Goal: Task Accomplishment & Management: Manage account settings

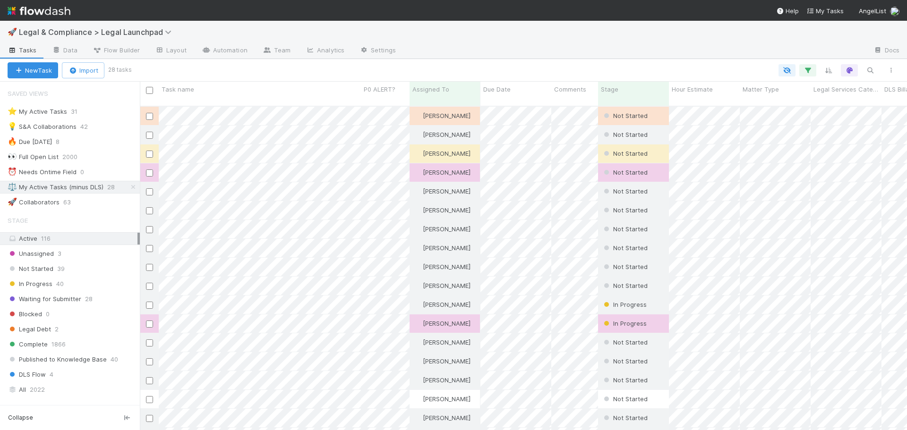
scroll to position [8, 8]
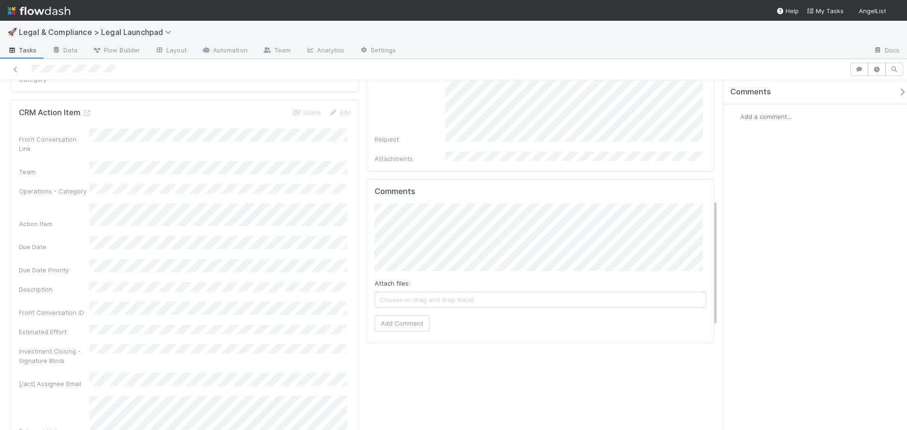
scroll to position [614, 0]
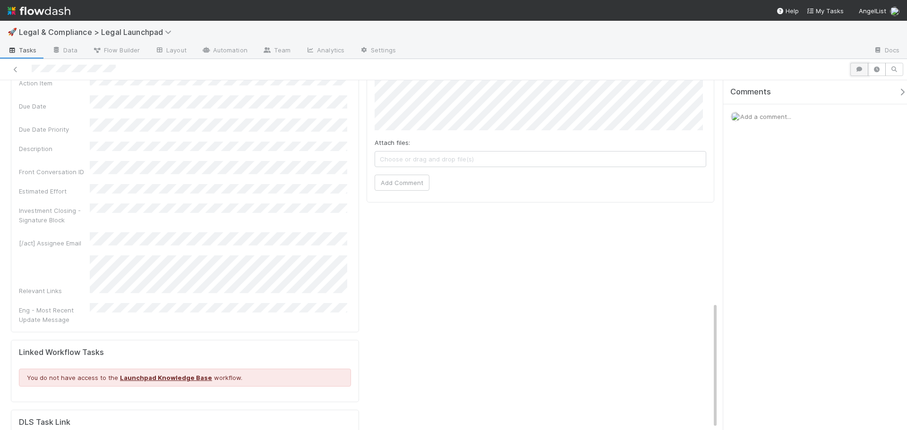
click at [854, 70] on icon "button" at bounding box center [858, 70] width 9 height 6
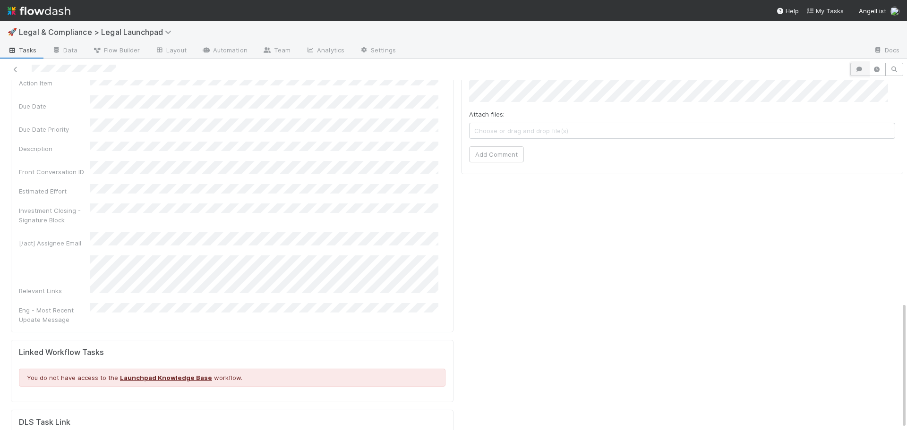
click at [854, 69] on icon "button" at bounding box center [858, 70] width 9 height 6
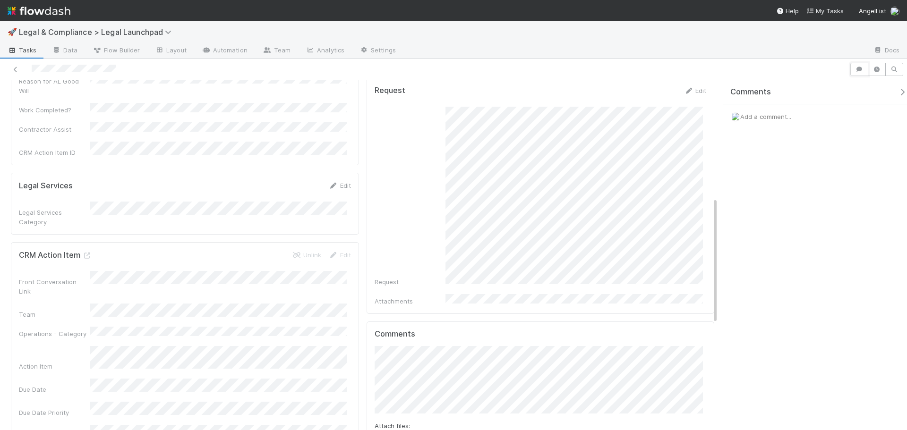
scroll to position [283, 0]
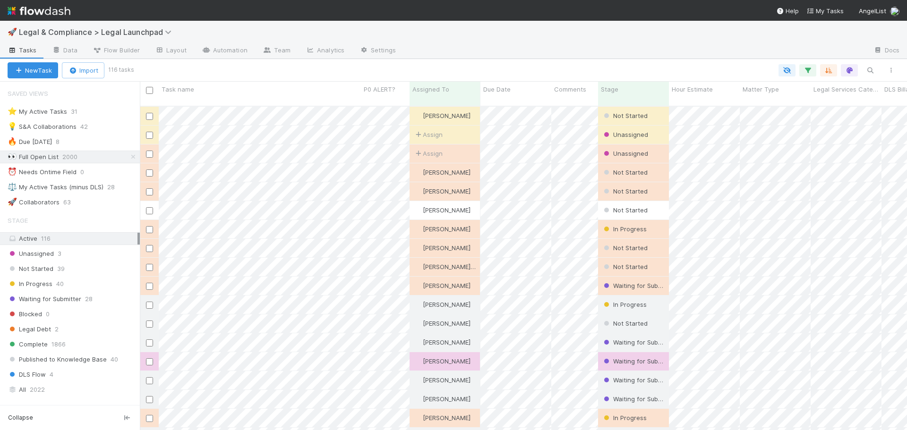
scroll to position [8, 8]
click at [870, 73] on icon "button" at bounding box center [869, 70] width 9 height 9
type input """
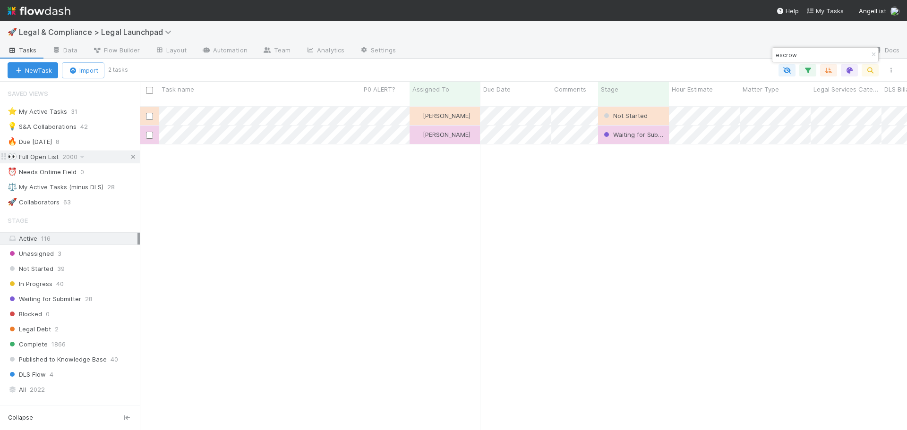
click at [128, 158] on icon at bounding box center [132, 157] width 9 height 6
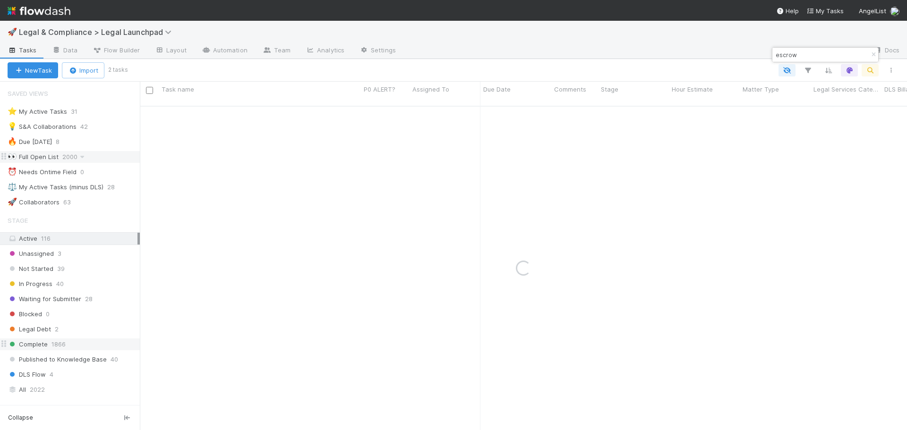
click at [61, 345] on span "1866" at bounding box center [58, 345] width 14 height 12
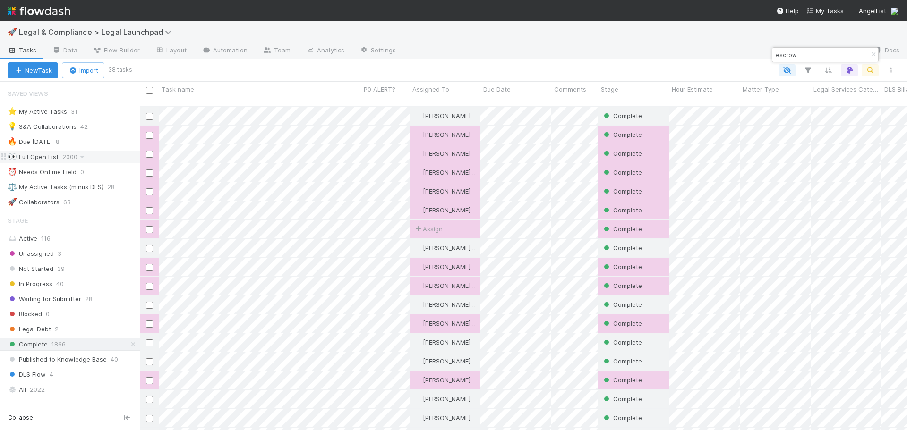
click at [806, 55] on input "escrow" at bounding box center [821, 54] width 94 height 11
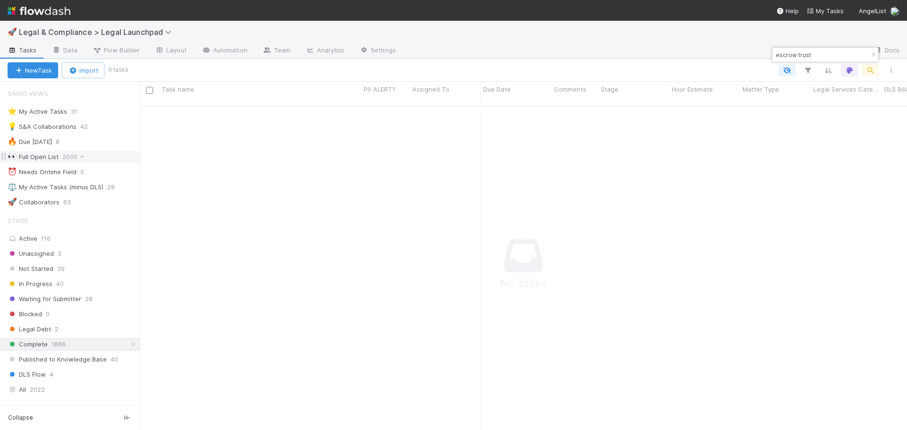
scroll to position [318, 760]
click at [785, 56] on input "escrow trust" at bounding box center [821, 54] width 94 height 11
click at [815, 52] on input "escrow trust" at bounding box center [821, 54] width 94 height 11
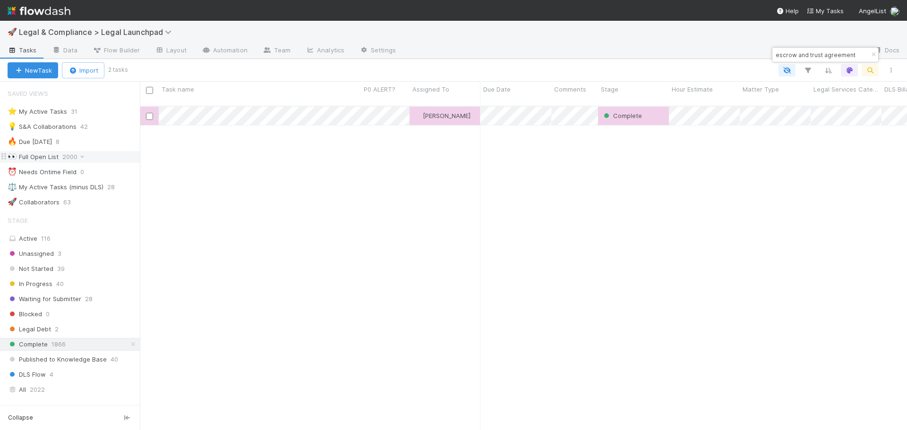
scroll to position [325, 760]
type input "escrow and trust agreement"
click at [85, 187] on div "⚖️ My Active Tasks (minus DLS)" at bounding box center [56, 187] width 96 height 12
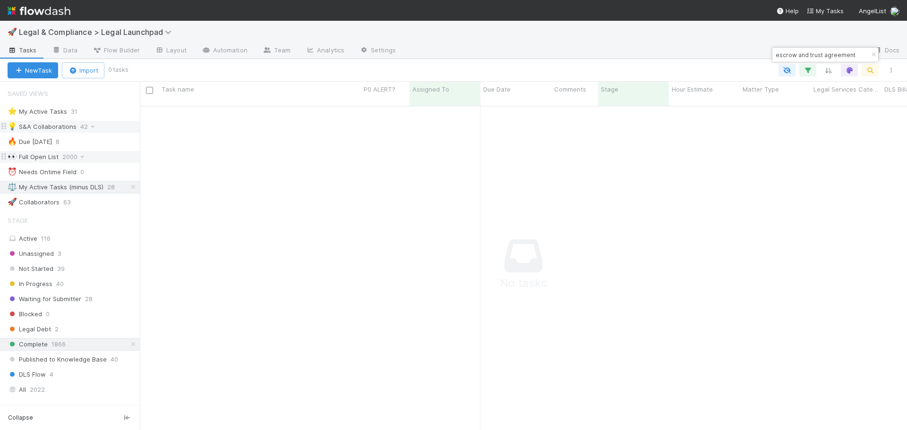
scroll to position [318, 760]
click at [871, 55] on icon "button" at bounding box center [872, 55] width 9 height 6
click at [128, 348] on link at bounding box center [132, 345] width 9 height 12
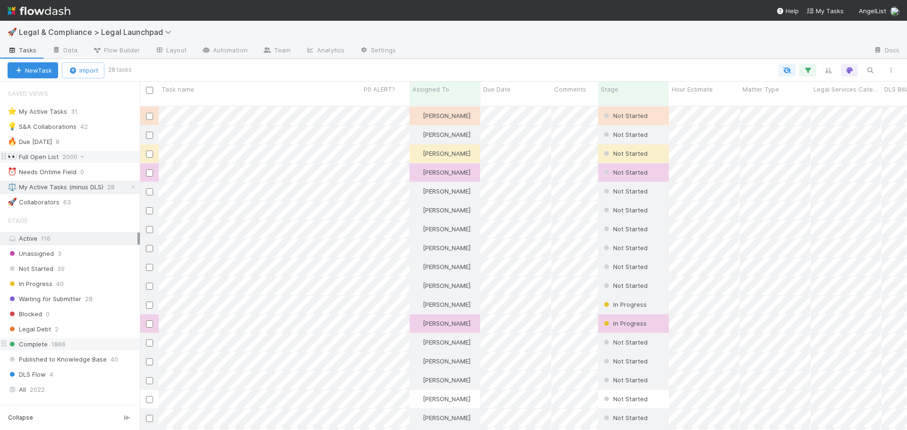
scroll to position [325, 760]
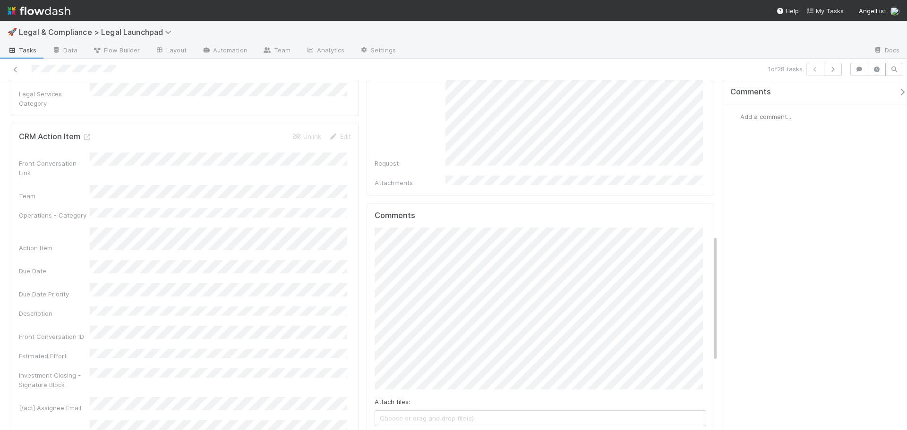
scroll to position [428, 0]
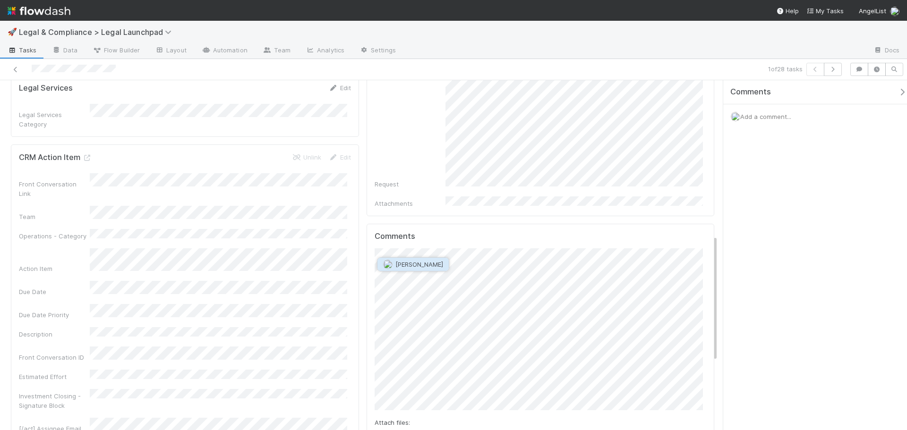
click at [405, 266] on span "Archit Dhar" at bounding box center [419, 265] width 48 height 8
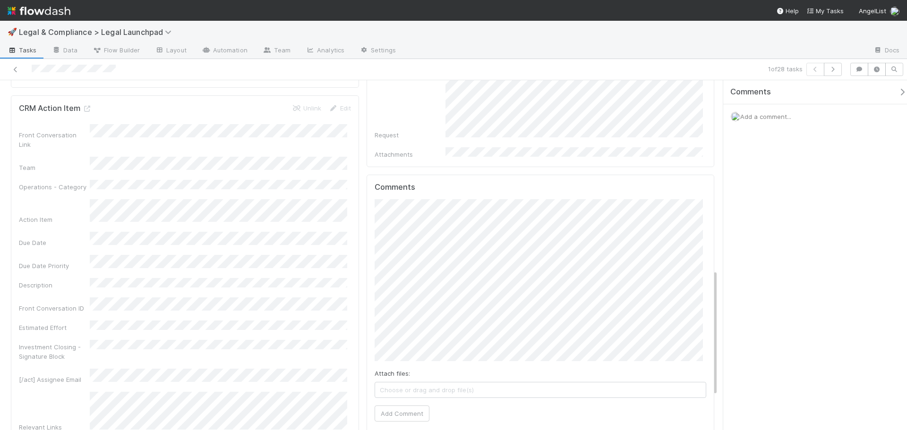
scroll to position [523, 0]
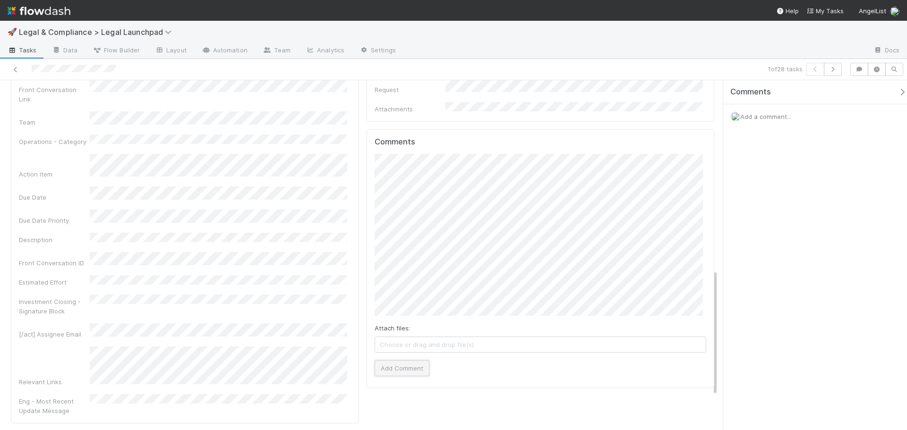
click at [409, 360] on button "Add Comment" at bounding box center [401, 368] width 55 height 16
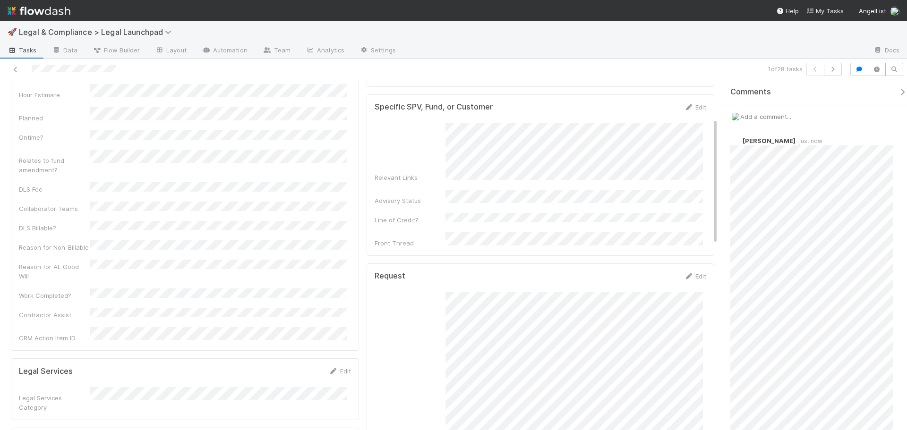
scroll to position [0, 0]
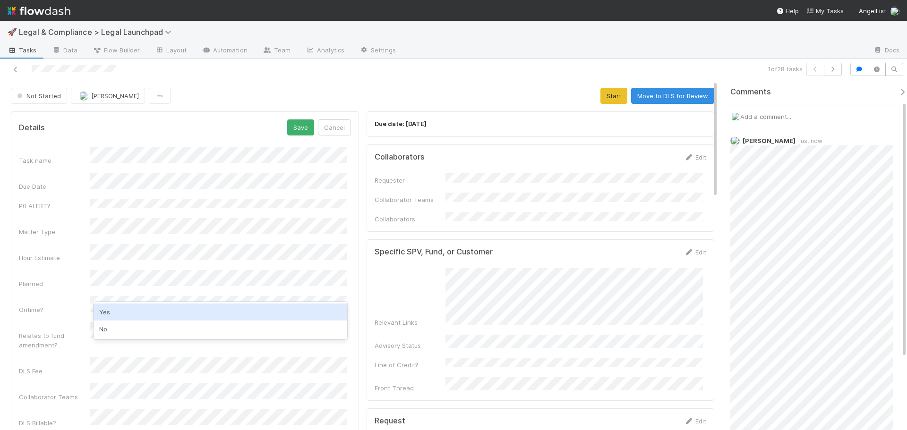
click at [125, 307] on div "Yes" at bounding box center [221, 312] width 254 height 17
click at [60, 278] on div "Task name Due Date P0 ALERT? Matter Type Hour Estimate Planned Ontime? Relates …" at bounding box center [185, 354] width 332 height 414
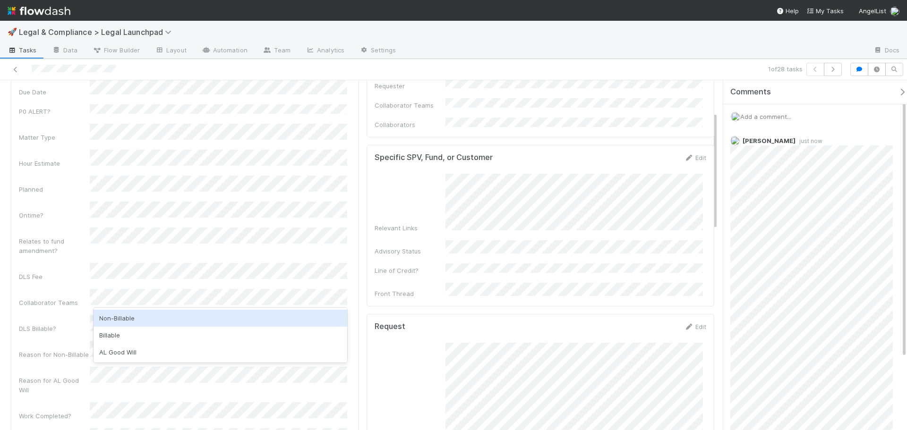
click at [119, 309] on div "Non-Billable Billable AL Good Will" at bounding box center [221, 335] width 254 height 55
click at [120, 319] on div "Non-Billable" at bounding box center [221, 318] width 254 height 17
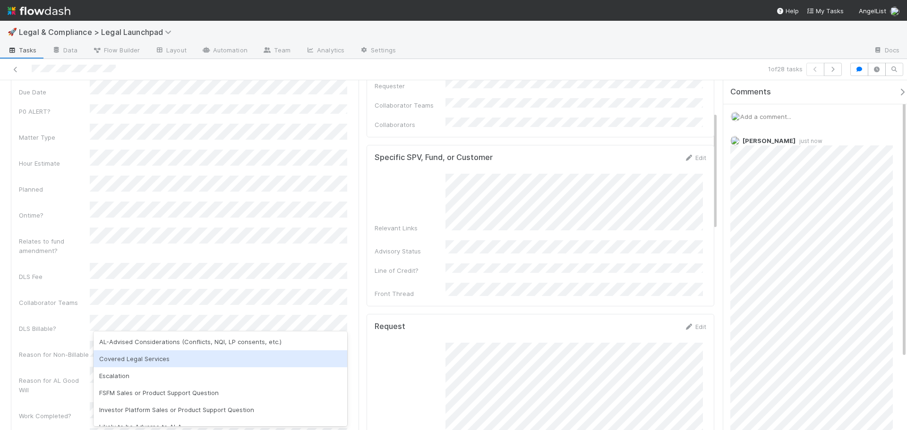
click at [159, 359] on div "Covered Legal Services" at bounding box center [221, 358] width 254 height 17
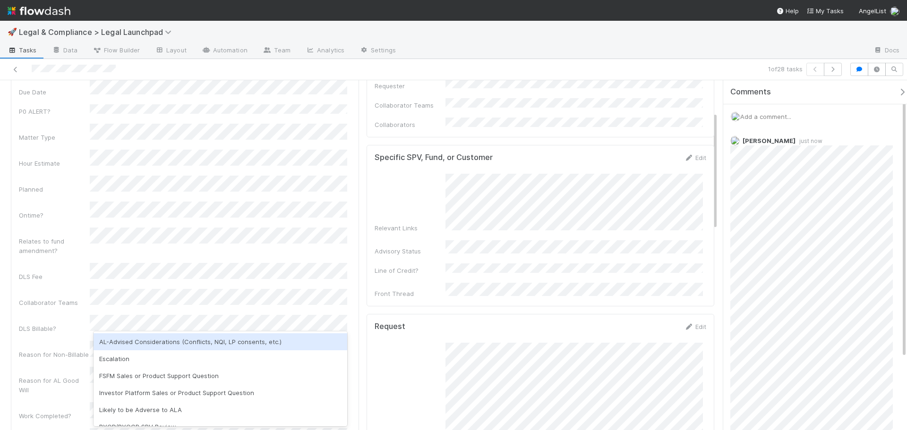
click at [180, 339] on div "AL-Advised Considerations (Conflicts, NQI, LP consents, etc.)" at bounding box center [221, 341] width 254 height 17
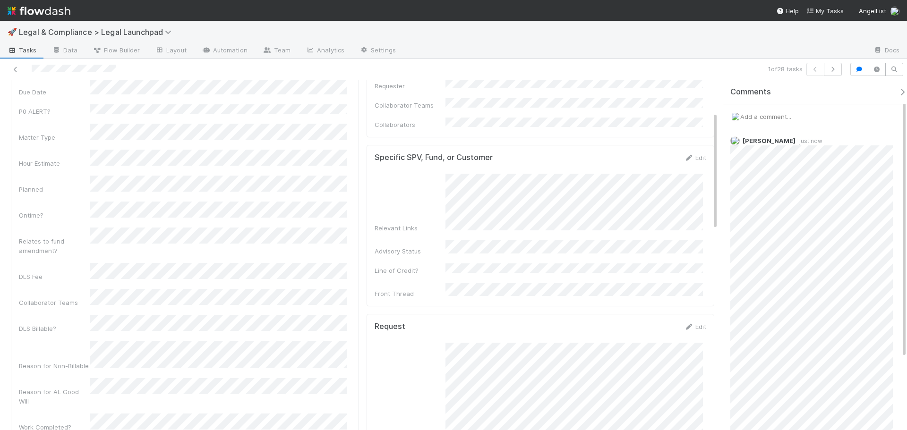
click at [71, 298] on div "Collaborator Teams" at bounding box center [54, 302] width 71 height 9
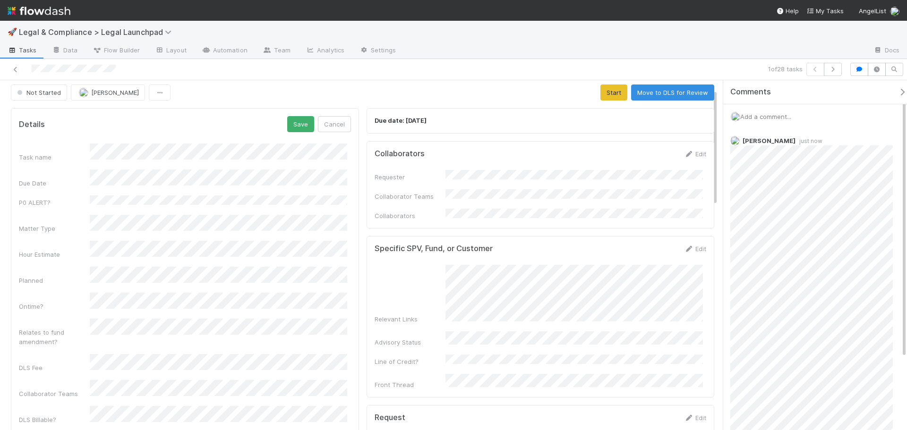
scroll to position [0, 0]
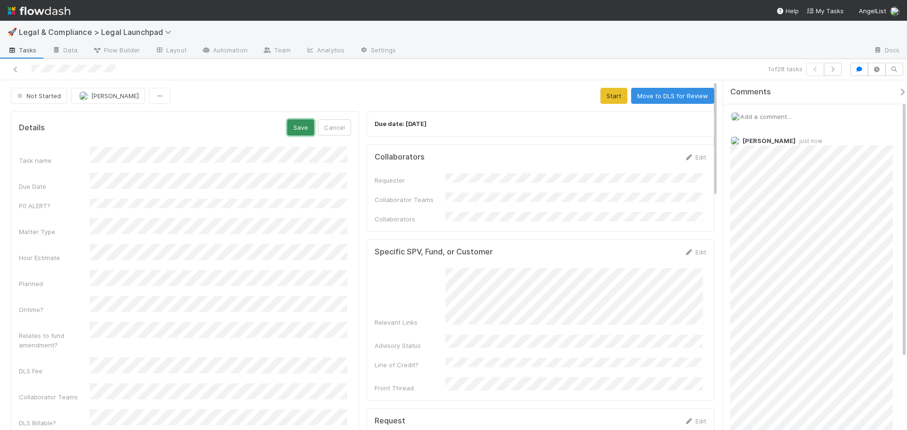
click at [297, 131] on button "Save" at bounding box center [300, 127] width 27 height 16
click at [605, 98] on button "Start" at bounding box center [613, 96] width 27 height 16
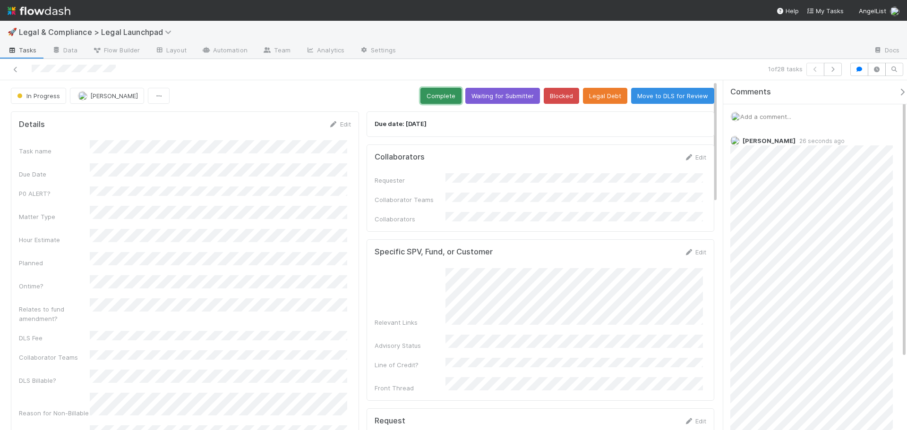
click at [445, 101] on button "Complete" at bounding box center [440, 96] width 41 height 16
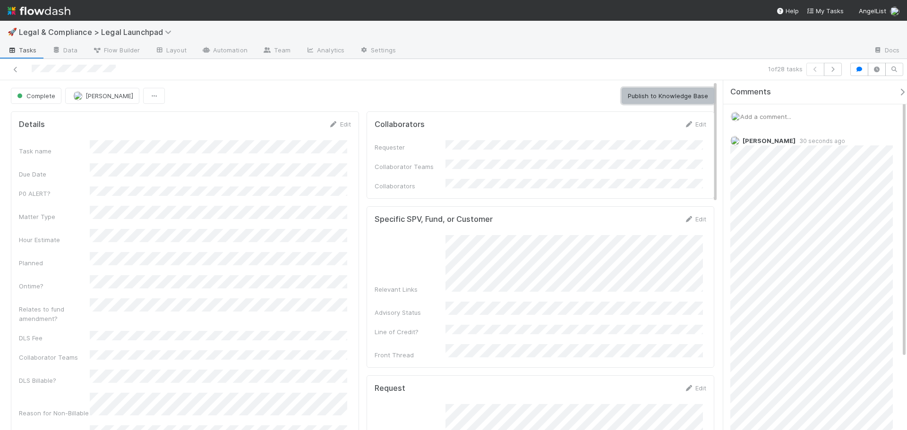
click at [653, 96] on button "Publish to Knowledge Base" at bounding box center [667, 96] width 93 height 16
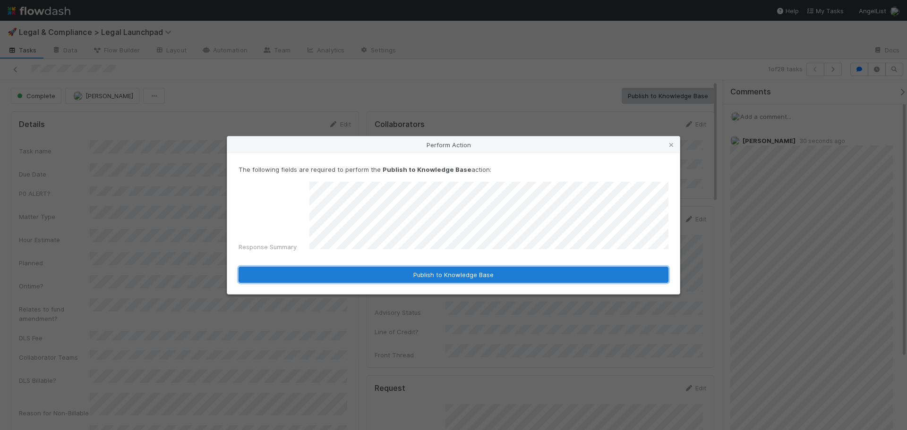
click at [434, 273] on button "Publish to Knowledge Base" at bounding box center [453, 275] width 430 height 16
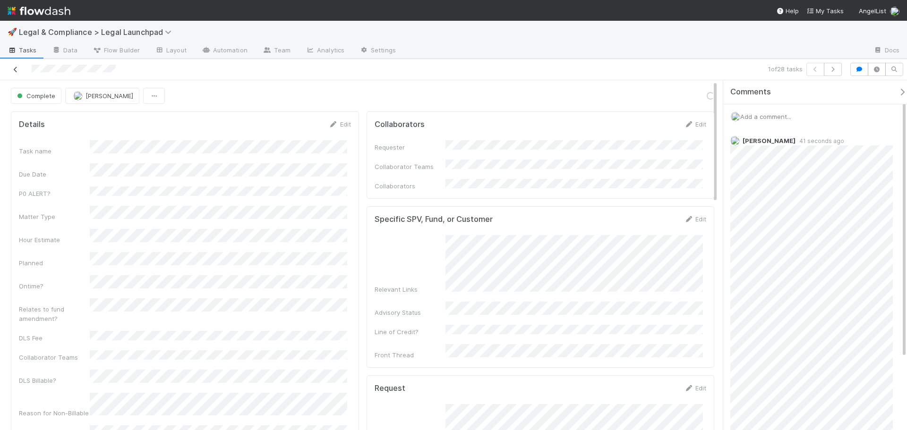
click at [18, 69] on icon at bounding box center [15, 70] width 9 height 6
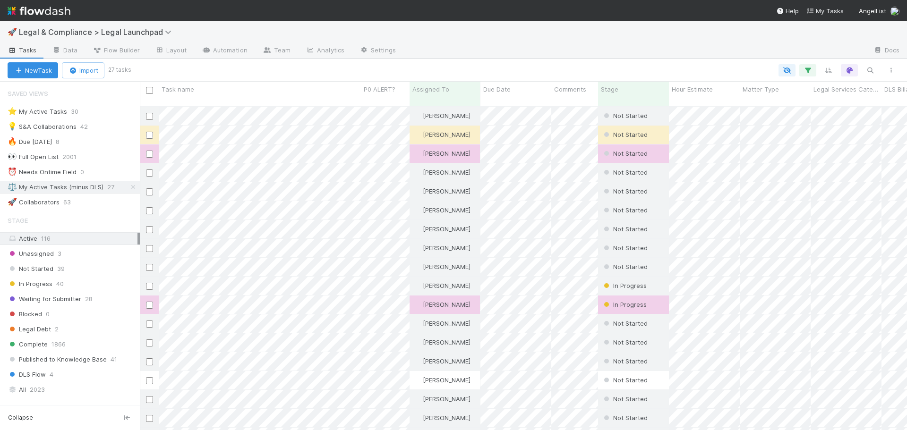
scroll to position [8, 8]
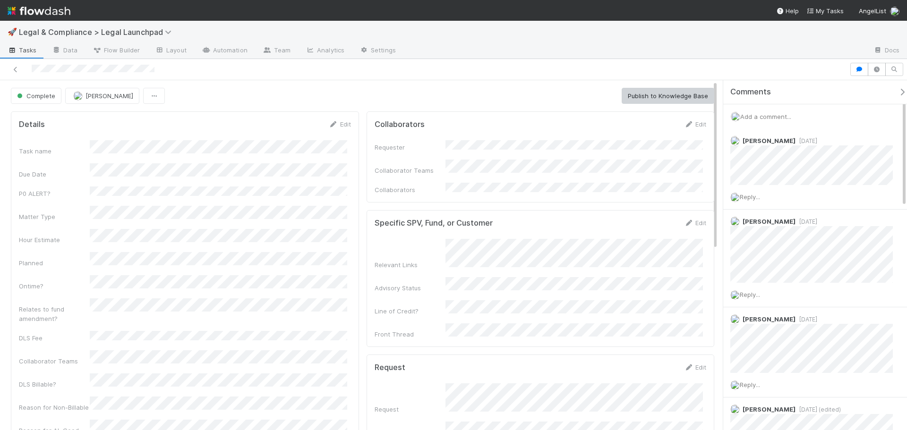
click at [306, 94] on div "Complete [PERSON_NAME] Publish to Knowledge Base" at bounding box center [362, 96] width 703 height 16
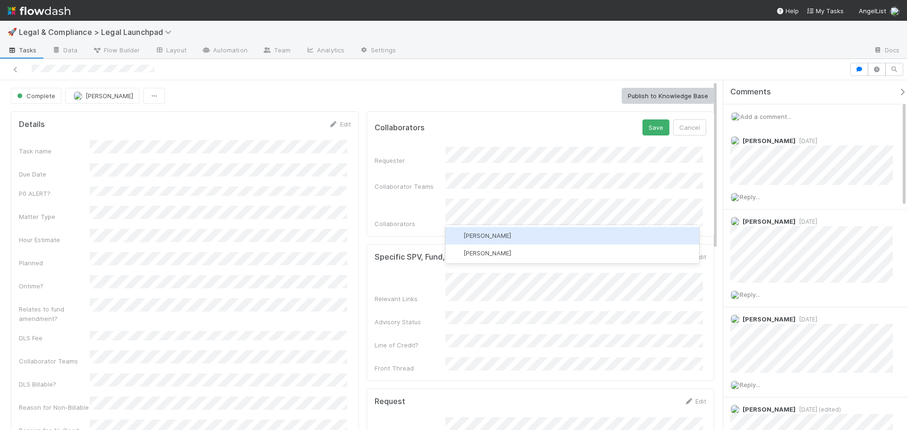
click at [492, 233] on span "[PERSON_NAME]" at bounding box center [487, 236] width 48 height 8
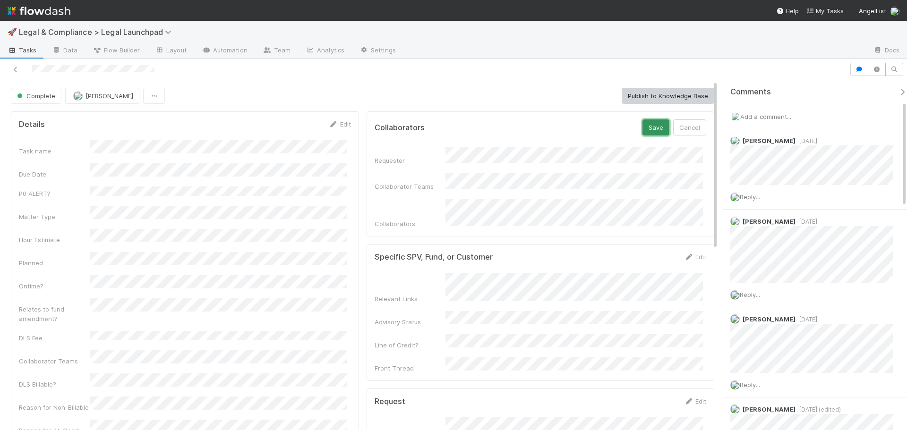
click at [642, 130] on button "Save" at bounding box center [655, 127] width 27 height 16
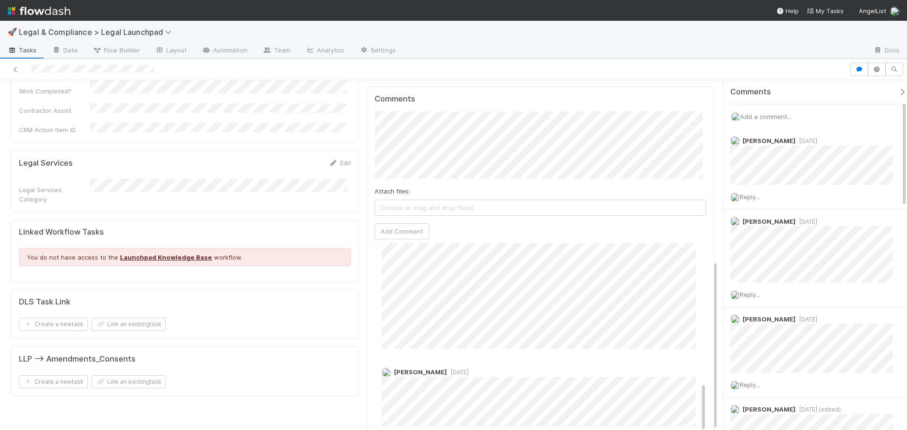
scroll to position [533, 0]
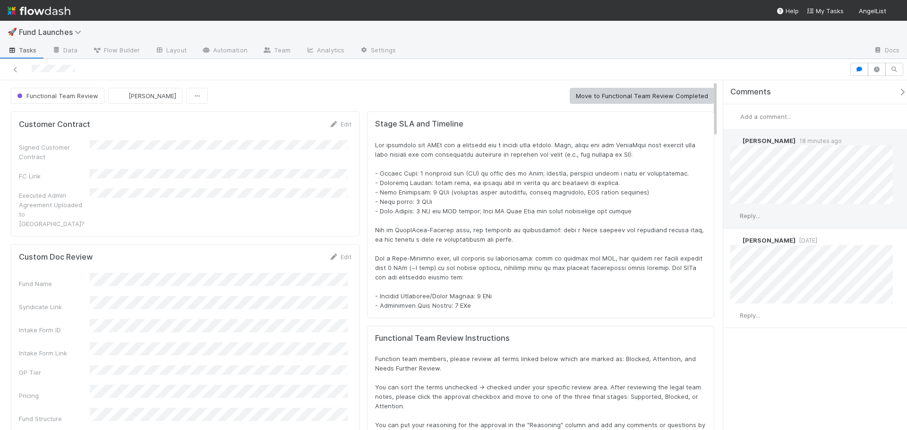
scroll to position [185, 673]
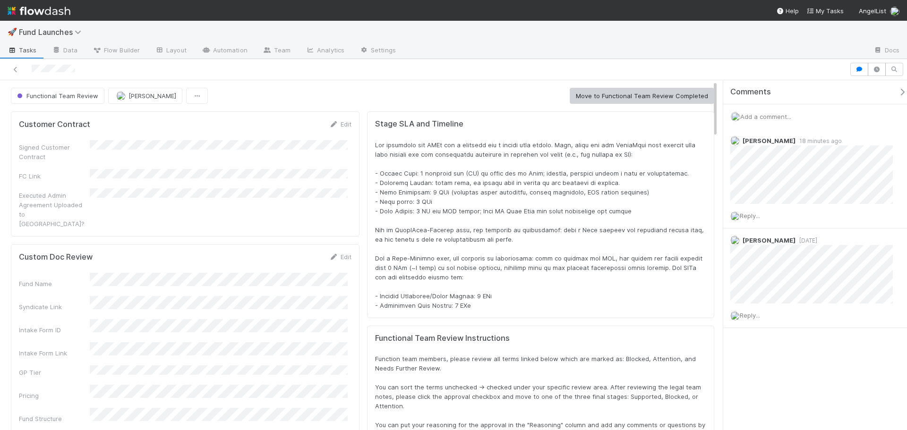
click at [770, 117] on span "Add a comment..." at bounding box center [765, 117] width 51 height 8
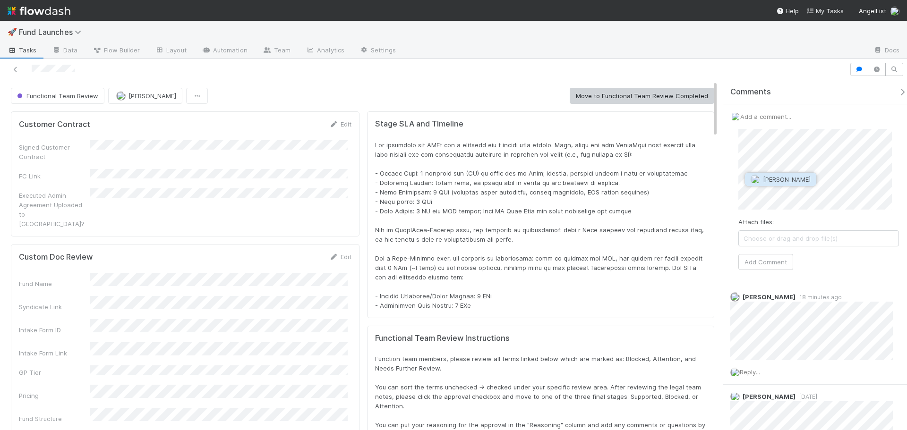
click at [780, 179] on span "Zach Schnell" at bounding box center [787, 180] width 48 height 8
click at [770, 264] on button "Add Comment" at bounding box center [765, 262] width 55 height 16
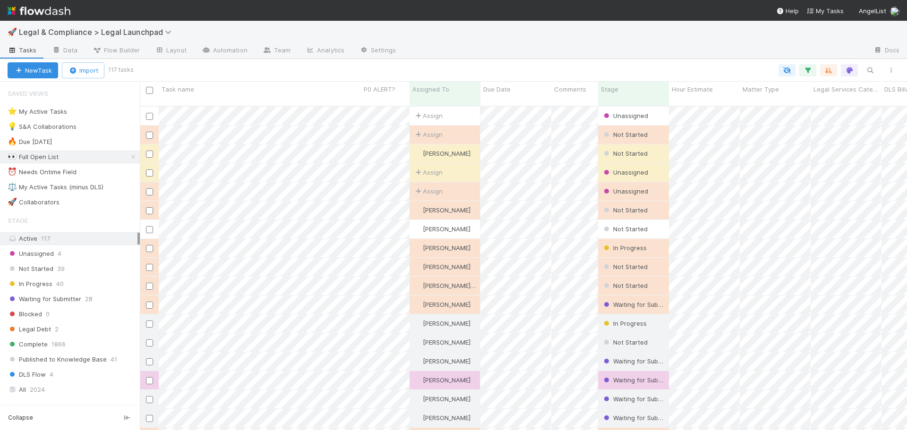
scroll to position [325, 760]
click at [96, 188] on div "⚖️ My Active Tasks (minus DLS)" at bounding box center [56, 187] width 96 height 12
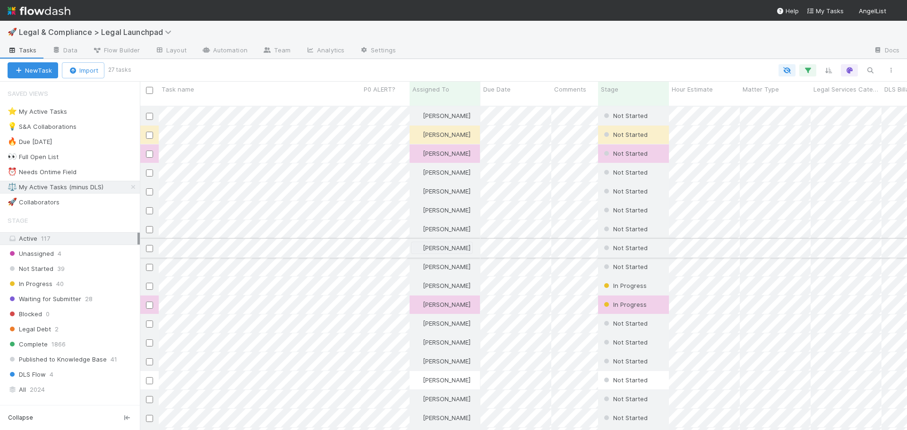
scroll to position [325, 760]
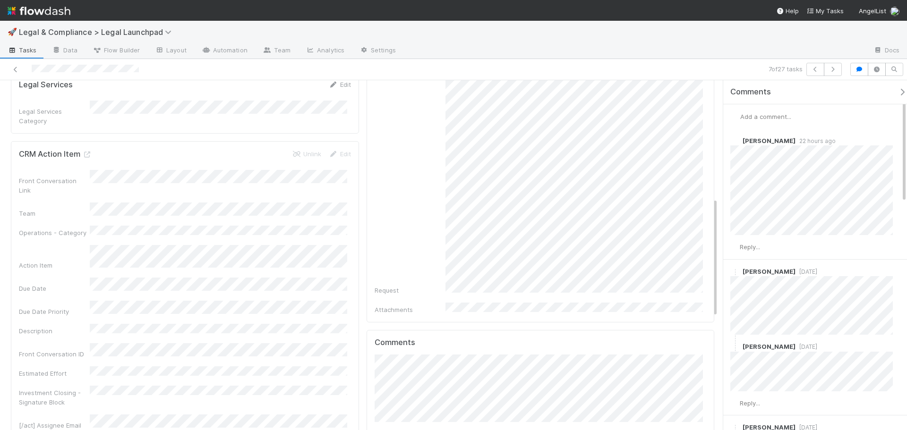
scroll to position [344, 0]
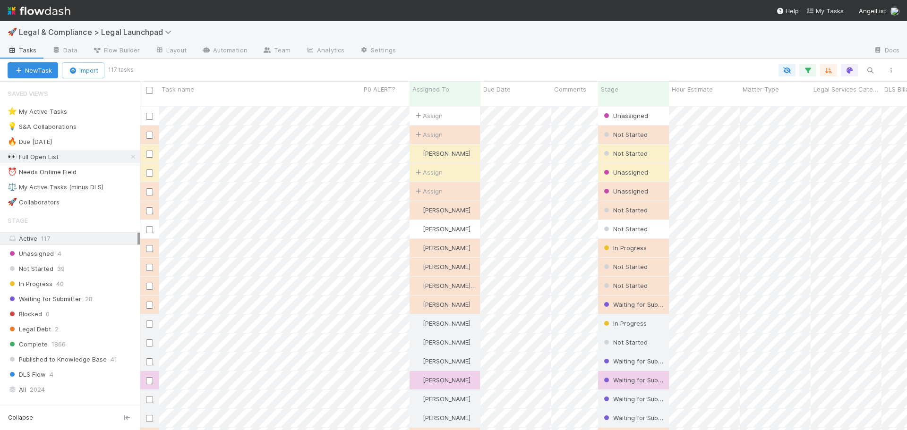
scroll to position [325, 760]
click at [81, 184] on div "⚖️ My Active Tasks (minus DLS)" at bounding box center [56, 187] width 96 height 12
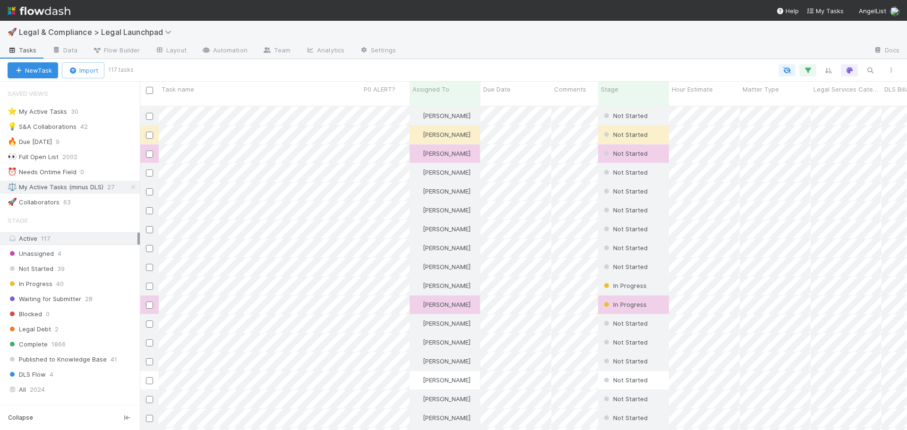
scroll to position [325, 760]
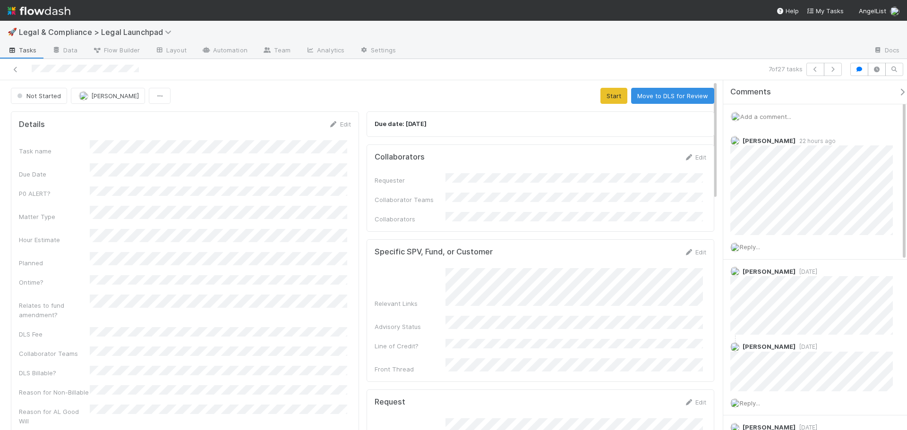
click at [475, 130] on div "Due date: 8/5/2025" at bounding box center [540, 124] width 348 height 26
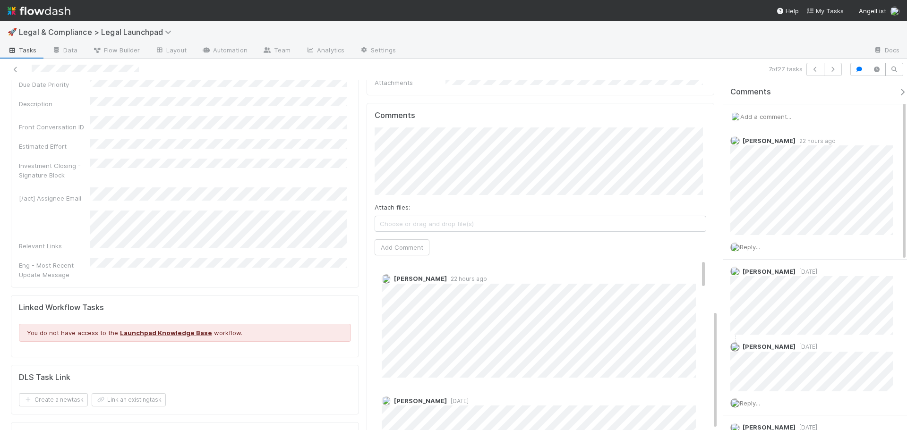
scroll to position [675, 0]
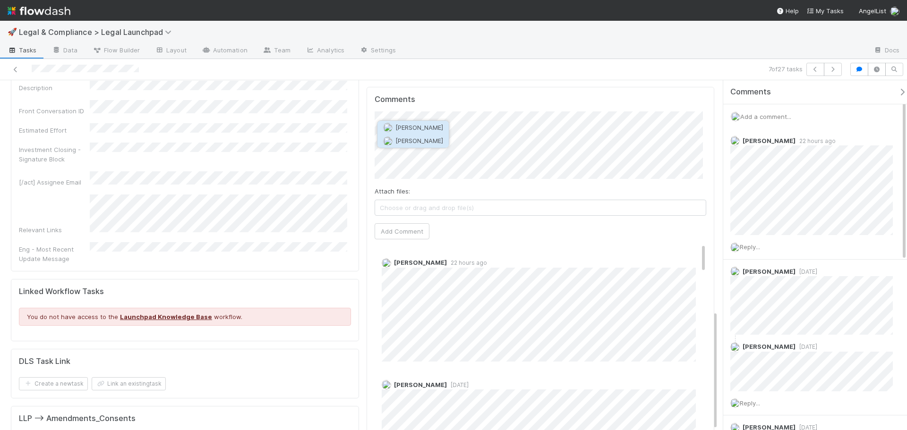
click at [432, 138] on button "Jack Plank" at bounding box center [412, 140] width 71 height 13
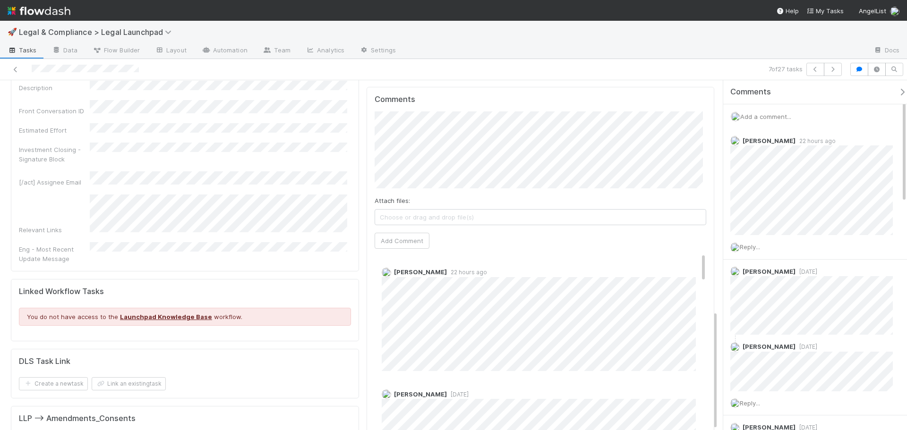
click at [593, 210] on span "Choose or drag and drop file(s)" at bounding box center [540, 217] width 331 height 15
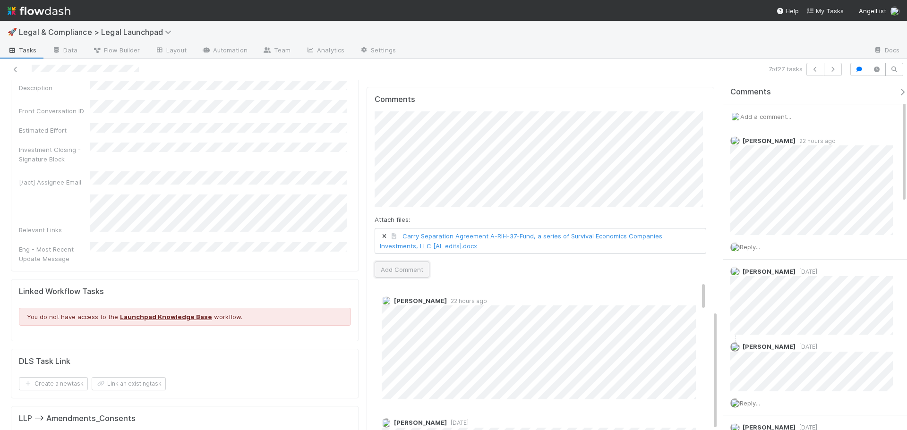
click at [416, 262] on button "Add Comment" at bounding box center [401, 270] width 55 height 16
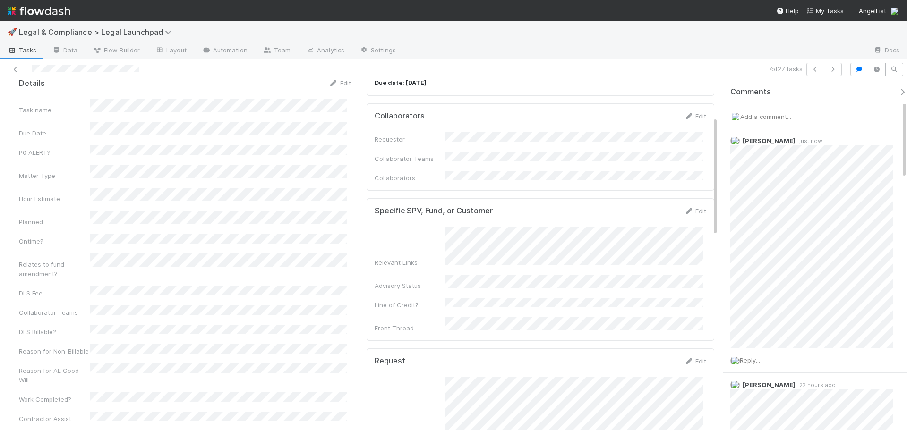
scroll to position [0, 0]
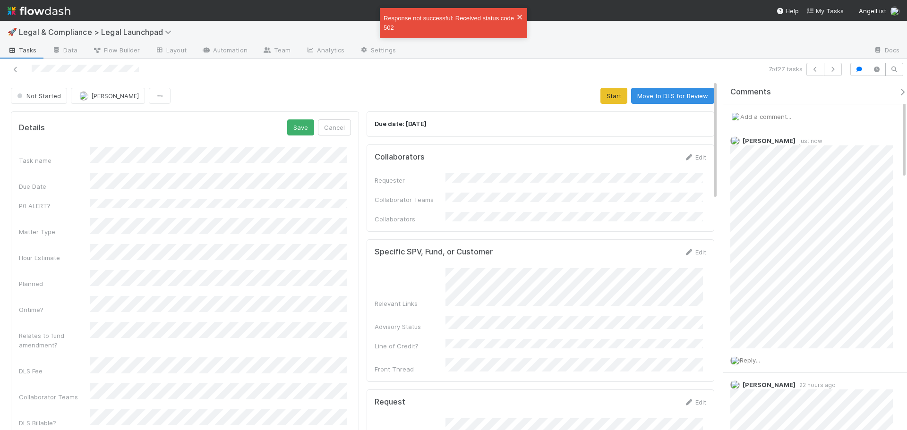
click at [68, 253] on div "Hour Estimate" at bounding box center [54, 257] width 71 height 9
click at [124, 311] on div "Yes" at bounding box center [221, 312] width 254 height 17
click at [70, 296] on div "Ontime?" at bounding box center [185, 305] width 332 height 18
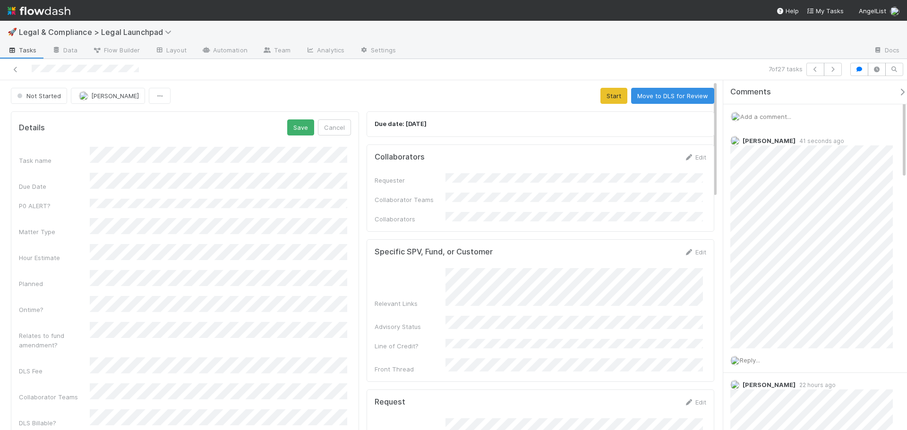
click at [73, 253] on div "Hour Estimate" at bounding box center [54, 257] width 71 height 9
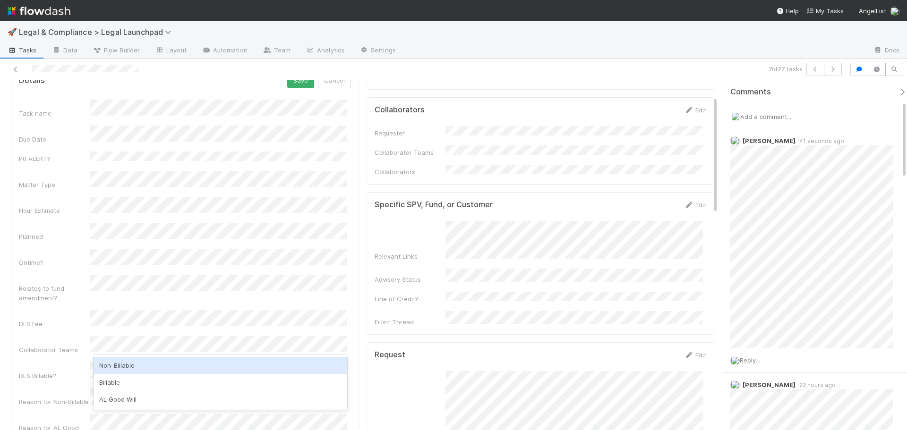
click at [137, 365] on div "Non-Billable" at bounding box center [221, 365] width 254 height 17
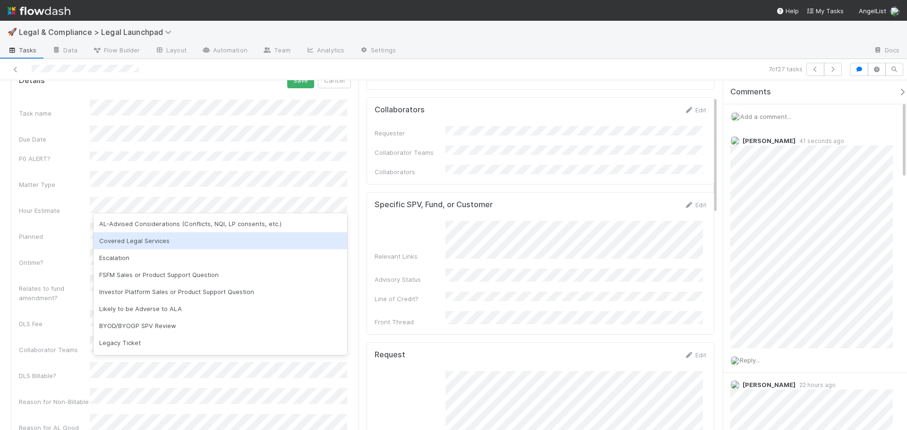
click at [153, 245] on div "Covered Legal Services" at bounding box center [221, 240] width 254 height 17
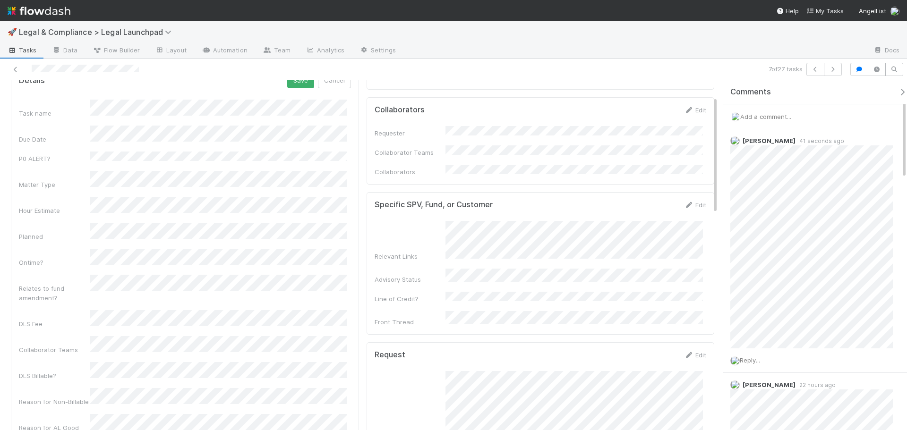
click at [48, 371] on div "DLS Billable?" at bounding box center [54, 375] width 71 height 9
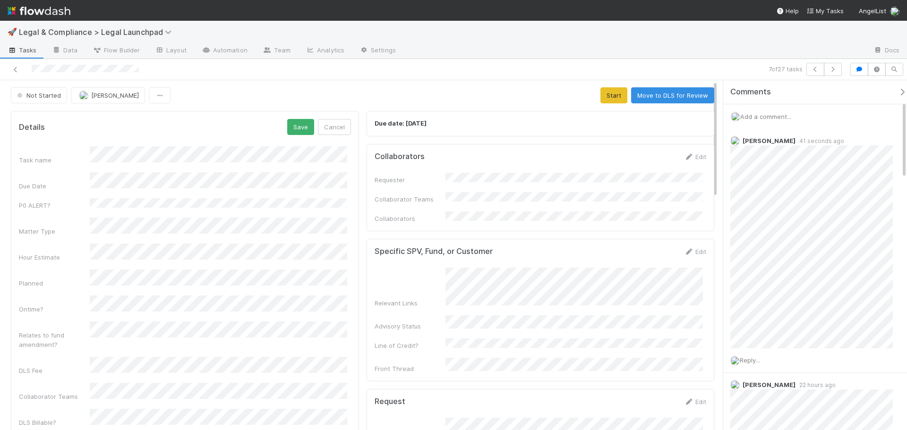
scroll to position [0, 0]
click at [301, 133] on button "Save" at bounding box center [300, 127] width 27 height 16
click at [609, 98] on button "Start" at bounding box center [613, 96] width 27 height 16
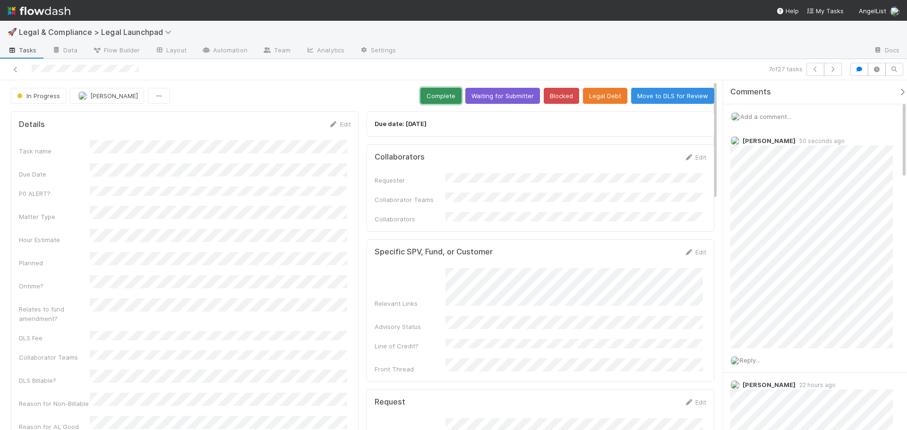
click at [430, 95] on button "Complete" at bounding box center [440, 96] width 41 height 16
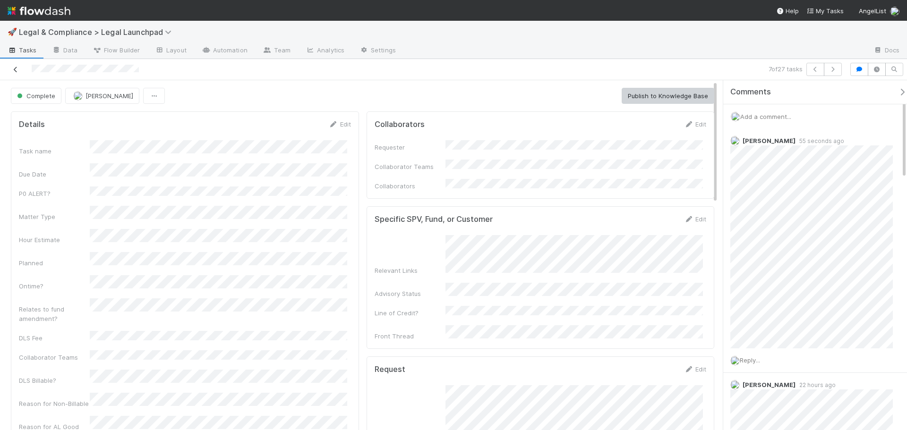
click at [16, 69] on icon at bounding box center [15, 70] width 9 height 6
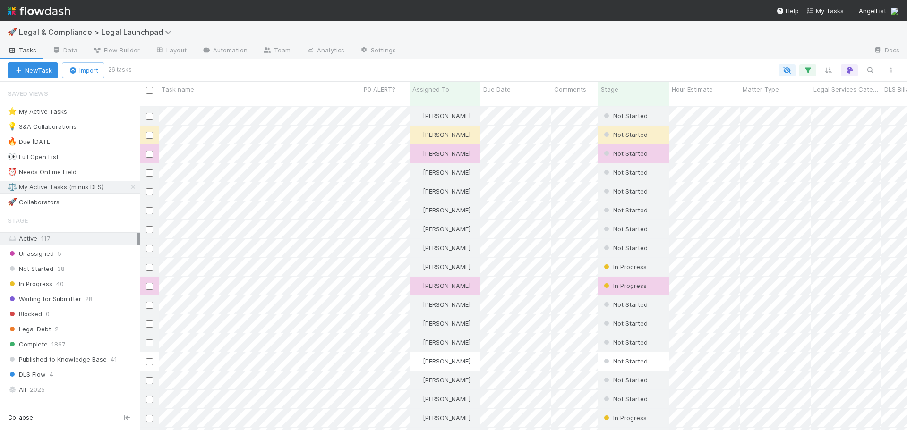
scroll to position [325, 760]
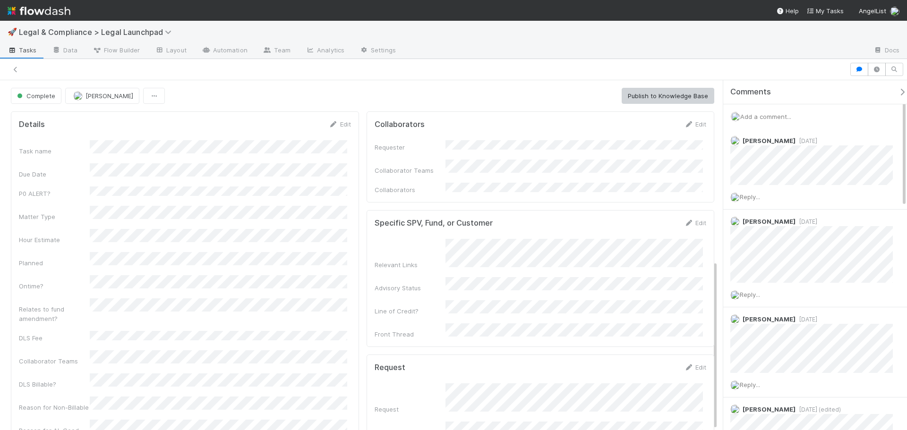
scroll to position [533, 0]
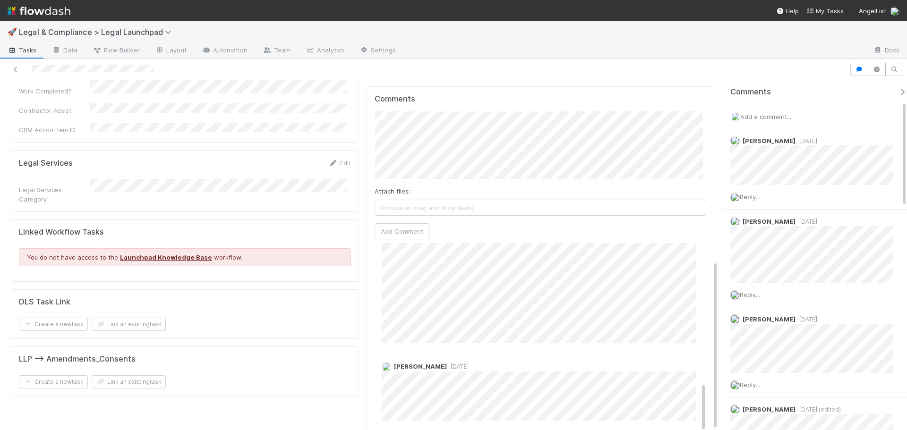
click at [363, 154] on div "Collaborators Edit Requester Collaborator Teams Collaborators Specific SPV, Fun…" at bounding box center [541, 94] width 356 height 716
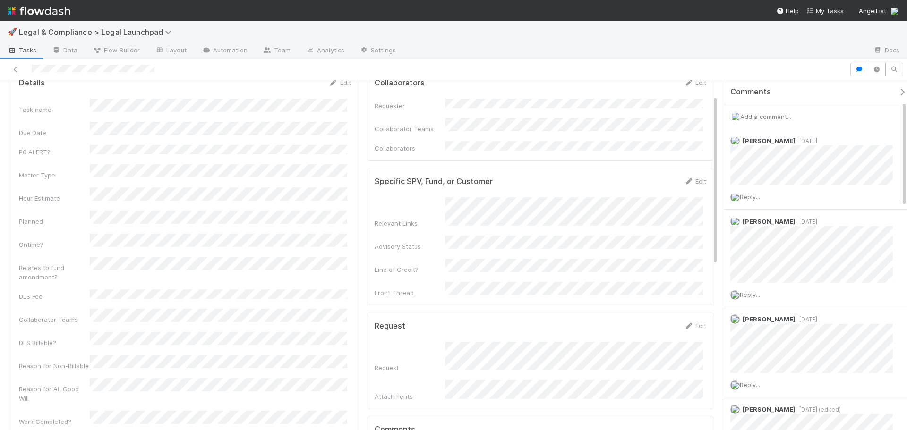
scroll to position [0, 0]
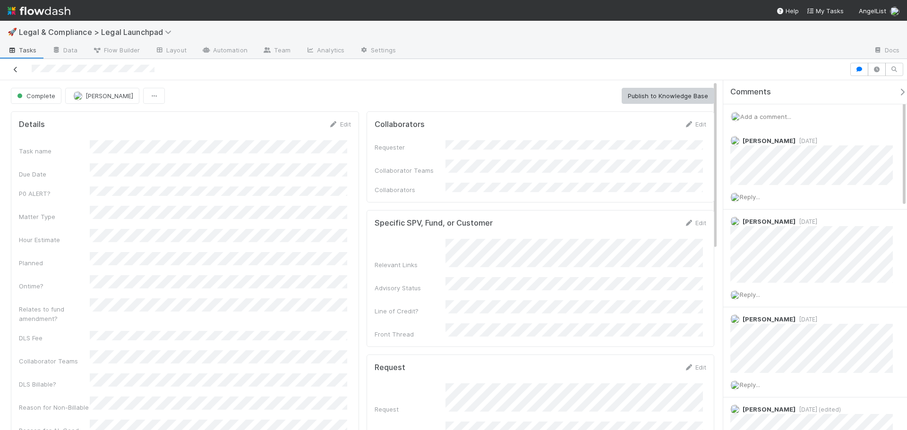
click at [12, 67] on icon at bounding box center [15, 70] width 9 height 6
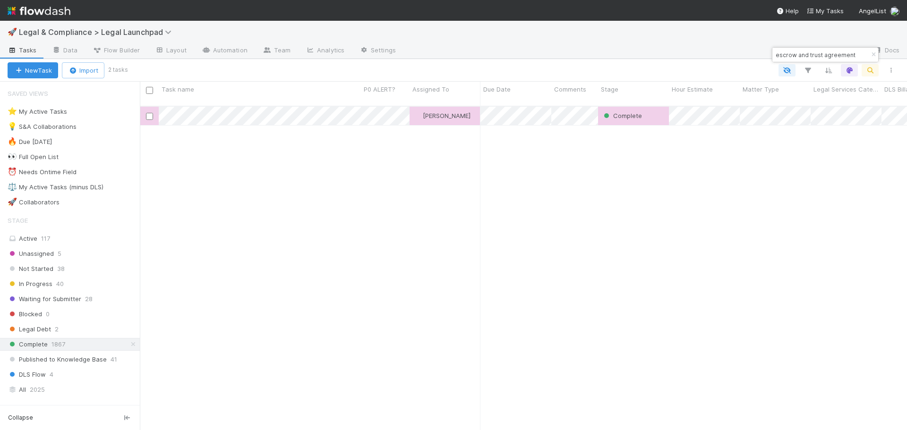
scroll to position [325, 760]
click at [94, 195] on div "⭐ My Active Tasks 29 💡 S&A Collaborations 42 🔥 Due [DATE] 9 👀 Full Open List 20…" at bounding box center [70, 156] width 140 height 103
click at [94, 191] on div "⚖️ My Active Tasks (minus DLS)" at bounding box center [56, 187] width 96 height 12
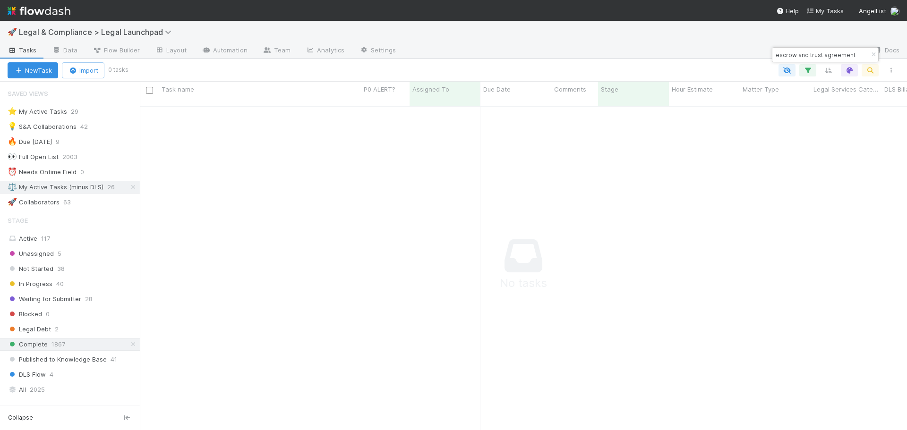
scroll to position [318, 760]
click at [128, 346] on icon at bounding box center [132, 344] width 9 height 6
click at [871, 57] on button "button" at bounding box center [873, 54] width 10 height 11
